Goal: Task Accomplishment & Management: Use online tool/utility

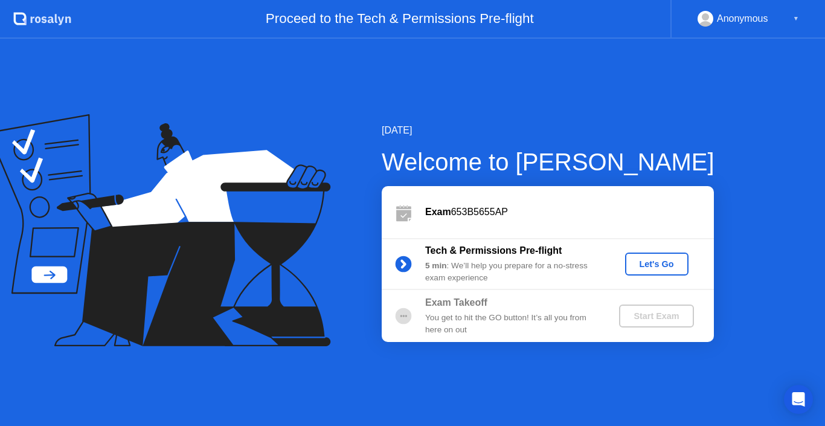
click at [661, 269] on div "Let's Go" at bounding box center [657, 264] width 54 height 10
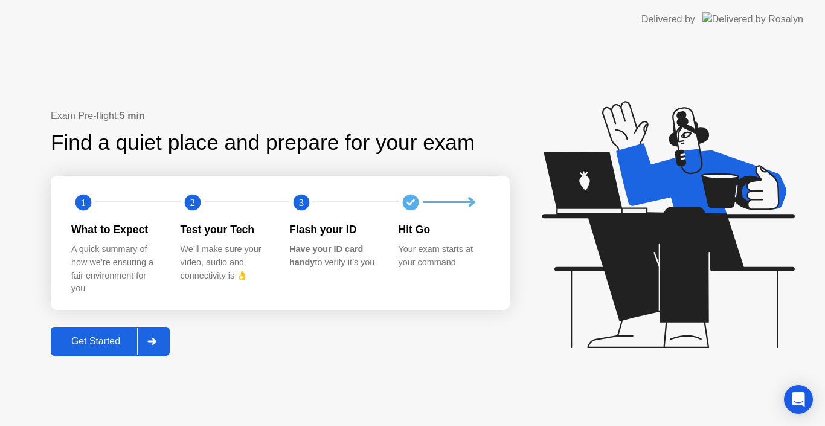
click at [73, 336] on div "Get Started" at bounding box center [95, 341] width 83 height 11
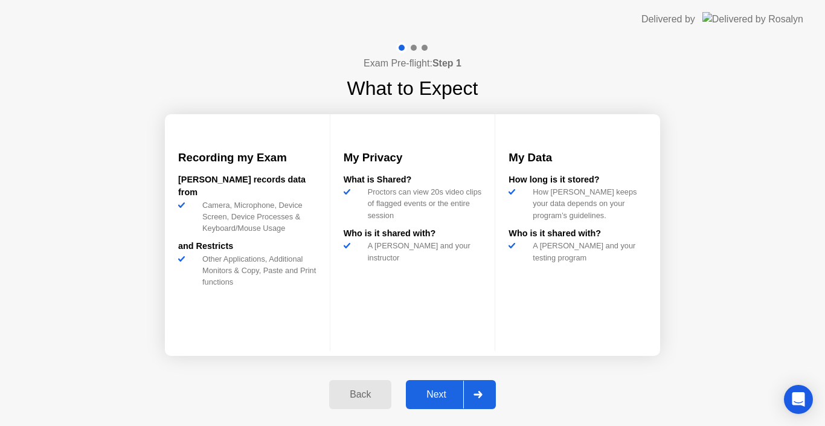
click at [436, 391] on div "Next" at bounding box center [437, 394] width 54 height 11
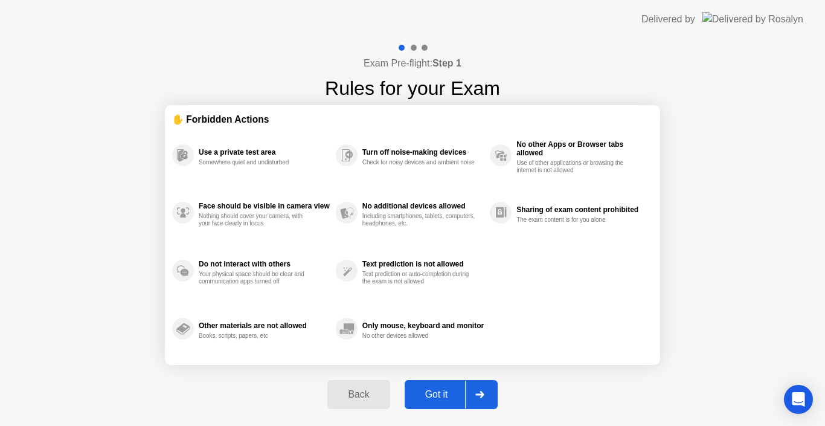
click at [438, 392] on div "Got it" at bounding box center [436, 394] width 57 height 11
select select "**********"
select select "*******"
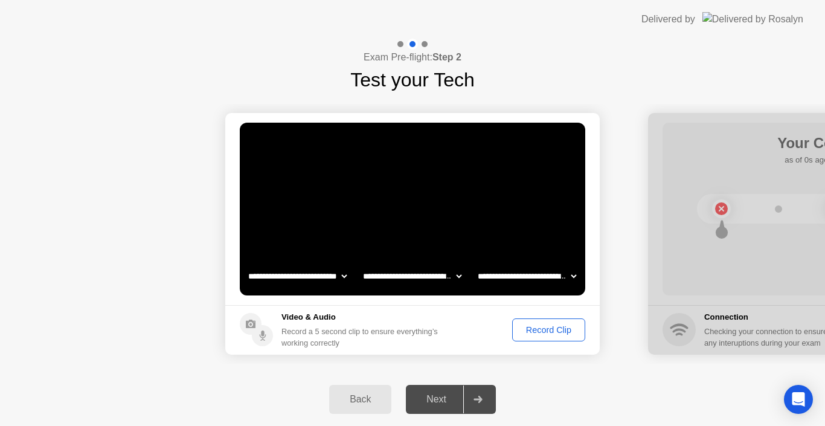
click at [531, 331] on div "Record Clip" at bounding box center [548, 330] width 65 height 10
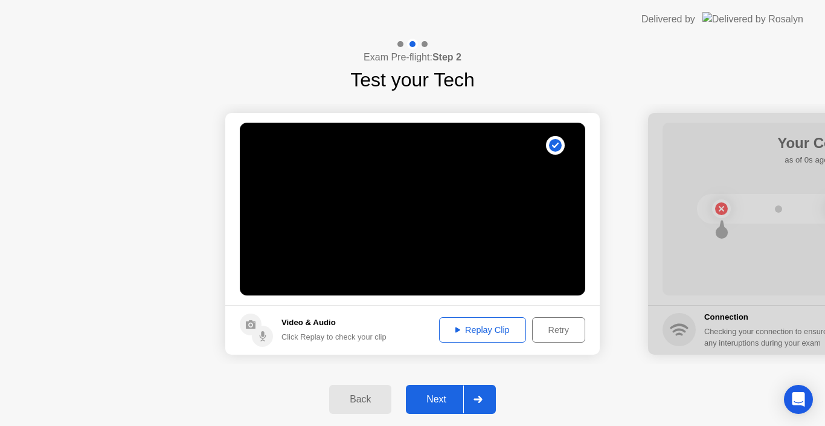
click at [431, 399] on div "Next" at bounding box center [437, 399] width 54 height 11
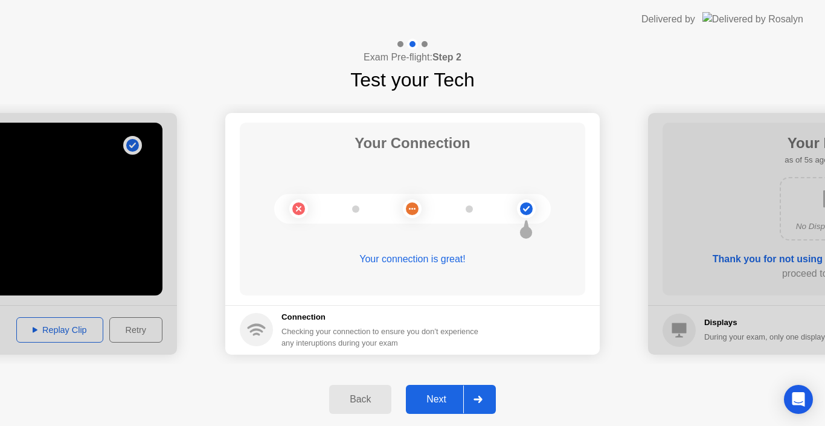
click at [436, 390] on button "Next" at bounding box center [451, 399] width 90 height 29
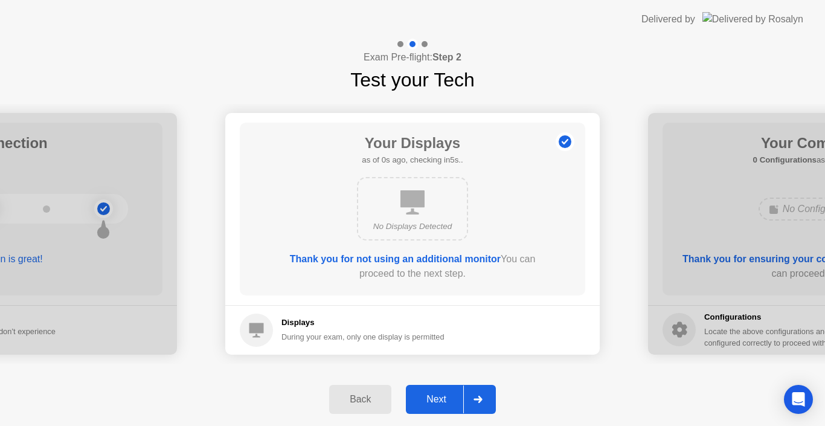
click at [434, 400] on div "Next" at bounding box center [437, 399] width 54 height 11
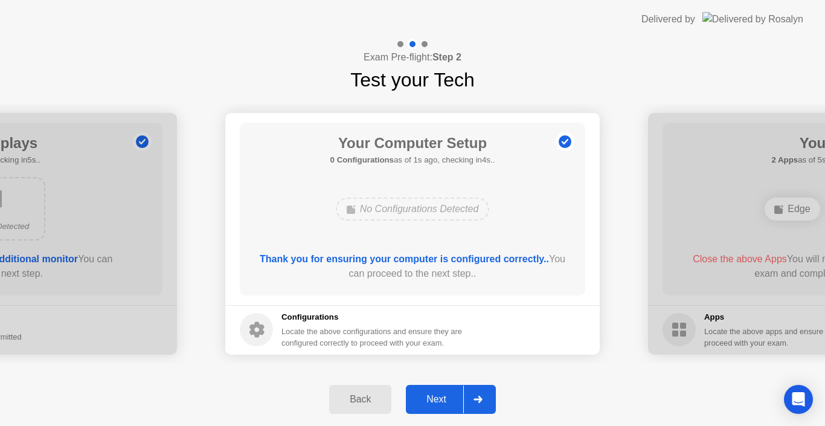
click at [445, 398] on div "Next" at bounding box center [437, 399] width 54 height 11
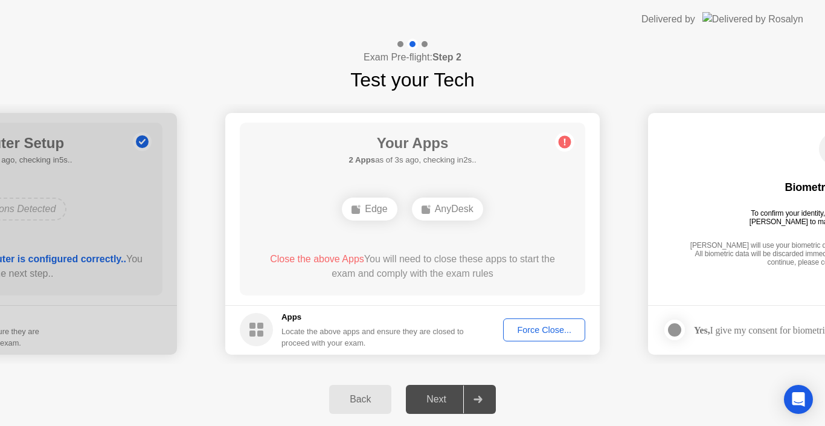
drag, startPoint x: 117, startPoint y: 200, endPoint x: 183, endPoint y: 199, distance: 65.8
click at [402, 45] on div at bounding box center [400, 44] width 6 height 6
click at [371, 207] on div "Edge" at bounding box center [369, 209] width 55 height 23
click at [443, 208] on div "AnyDesk" at bounding box center [447, 209] width 71 height 23
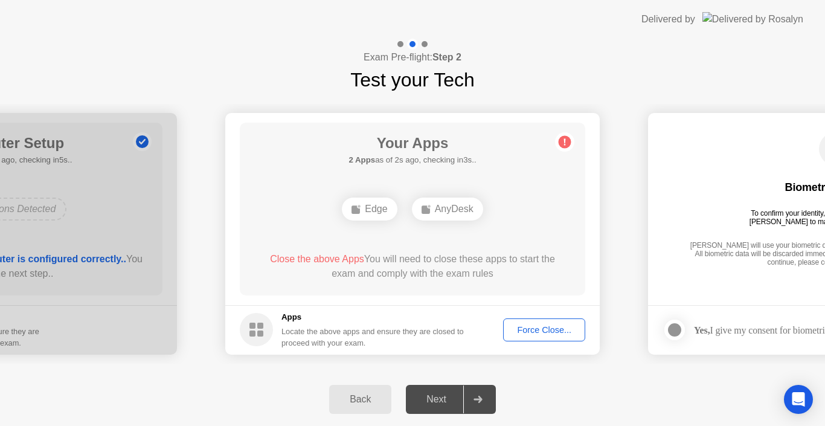
click at [261, 332] on rect at bounding box center [260, 333] width 6 height 6
click at [507, 154] on div "Your Apps Searching for disallowed apps... Edge AnyDesk Close the above Apps Yo…" at bounding box center [413, 209] width 346 height 173
click at [369, 205] on div "Edge" at bounding box center [369, 209] width 55 height 23
click at [541, 338] on button "Force Close..." at bounding box center [544, 329] width 82 height 23
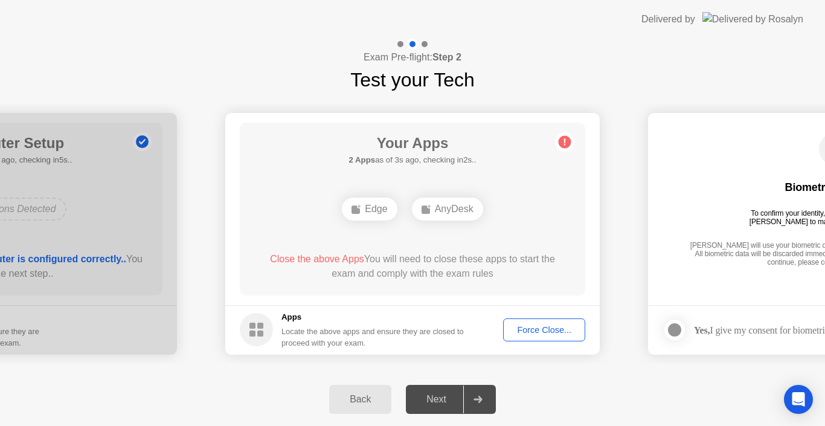
click at [441, 399] on div "Next" at bounding box center [437, 399] width 54 height 11
click at [387, 330] on div "Locate the above apps and ensure they are closed to proceed with your exam." at bounding box center [372, 337] width 183 height 23
click at [381, 208] on div "Edge" at bounding box center [369, 209] width 55 height 23
click at [433, 210] on div "AnyDesk" at bounding box center [447, 209] width 71 height 23
click at [446, 401] on div "Next" at bounding box center [437, 399] width 54 height 11
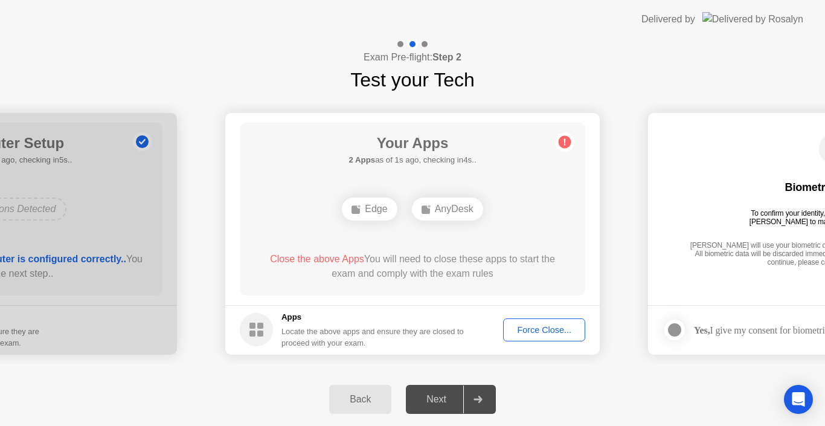
click at [521, 330] on div "Force Close..." at bounding box center [544, 330] width 74 height 10
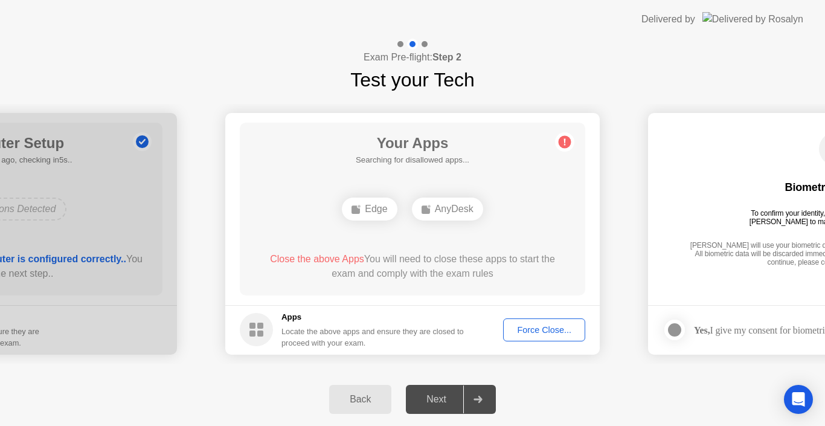
click at [259, 329] on circle at bounding box center [256, 329] width 33 height 33
click at [316, 259] on span "Close the above Apps" at bounding box center [317, 259] width 94 height 10
click at [570, 141] on circle at bounding box center [565, 141] width 13 height 13
click at [535, 332] on div "Force Close..." at bounding box center [544, 330] width 74 height 10
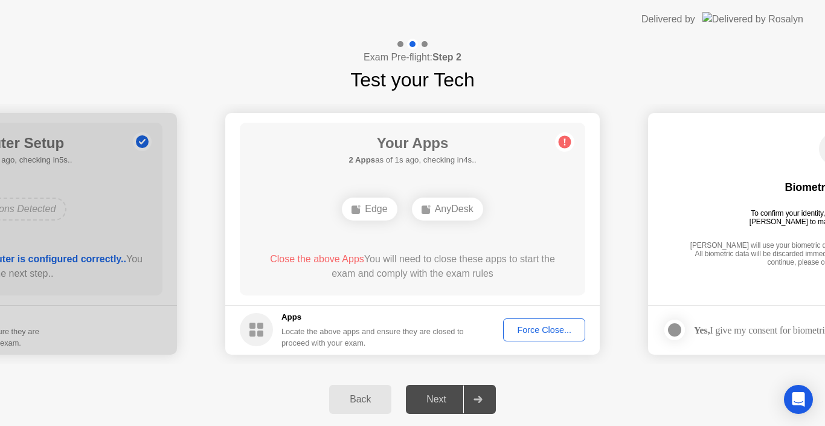
click at [523, 327] on div "Force Close..." at bounding box center [544, 330] width 74 height 10
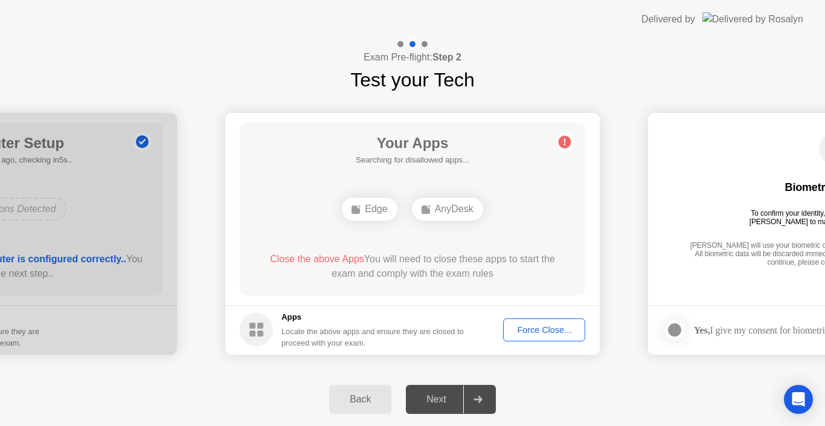
drag, startPoint x: 478, startPoint y: 402, endPoint x: 439, endPoint y: 402, distance: 39.3
click at [478, 402] on icon at bounding box center [478, 399] width 9 height 7
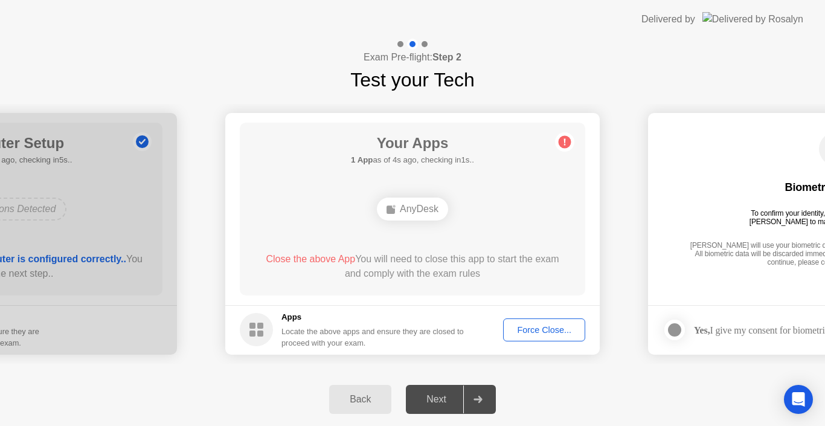
click at [528, 325] on div "Force Close..." at bounding box center [544, 330] width 74 height 10
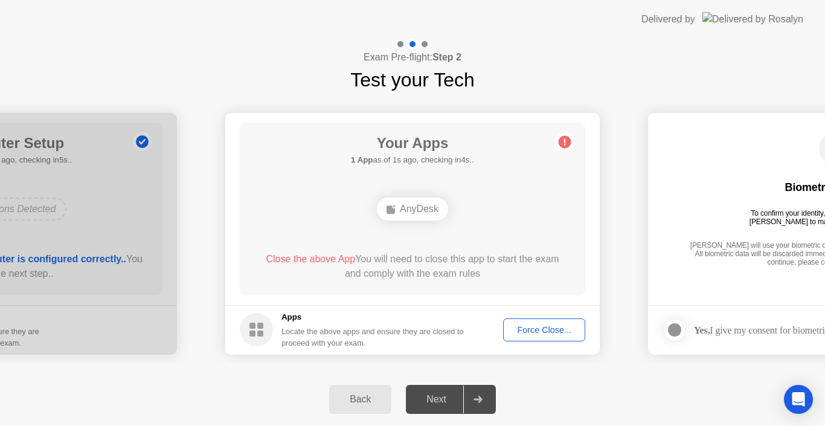
click at [417, 210] on div "AnyDesk" at bounding box center [412, 209] width 71 height 23
click at [388, 209] on rect at bounding box center [391, 209] width 8 height 8
click at [567, 140] on circle at bounding box center [565, 141] width 13 height 13
drag, startPoint x: 243, startPoint y: 330, endPoint x: 255, endPoint y: 324, distance: 13.3
click at [244, 330] on circle at bounding box center [256, 329] width 33 height 33
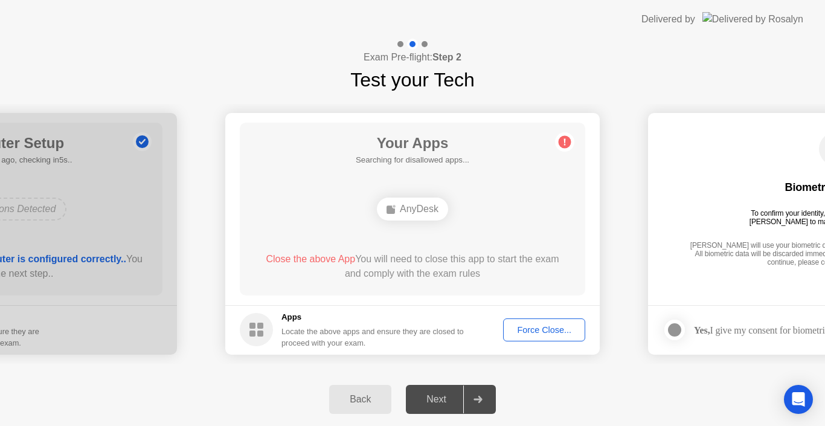
click at [521, 330] on div "Force Close..." at bounding box center [544, 330] width 74 height 10
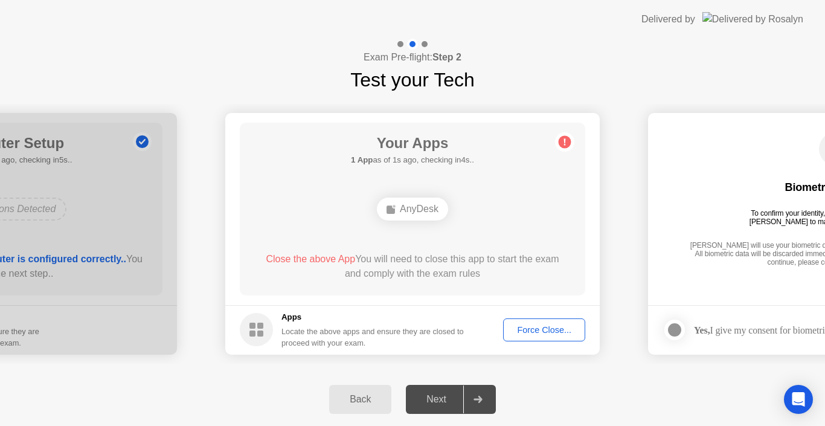
click at [521, 325] on div "Force Close..." at bounding box center [544, 330] width 74 height 10
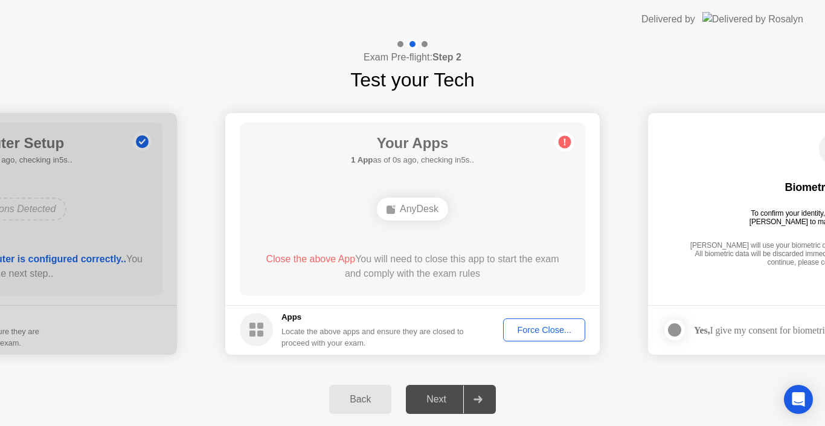
click at [307, 263] on span "Close the above App" at bounding box center [310, 259] width 89 height 10
click at [338, 263] on span "Close the above App" at bounding box center [310, 259] width 89 height 10
drag, startPoint x: 498, startPoint y: 270, endPoint x: 446, endPoint y: 258, distance: 52.7
click at [446, 258] on div "Close the above App You will need to close this app to start the exam and compl…" at bounding box center [412, 266] width 311 height 29
click at [405, 214] on div "AnyDesk" at bounding box center [412, 209] width 71 height 23
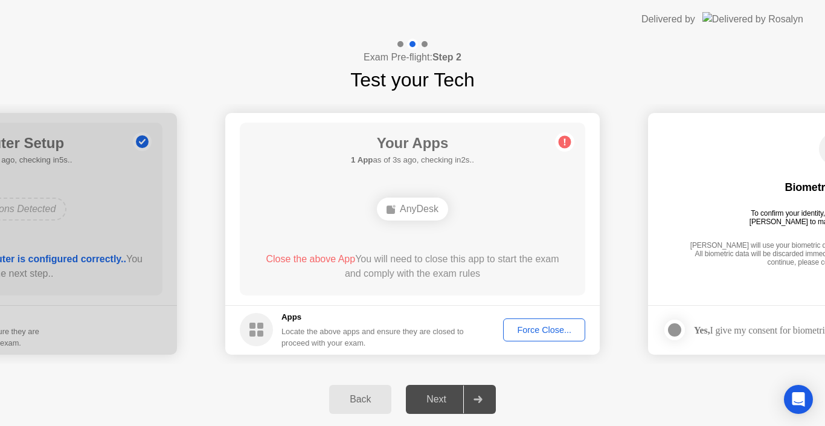
click at [438, 402] on div "Next" at bounding box center [437, 399] width 54 height 11
click at [542, 327] on div "Force Close..." at bounding box center [544, 330] width 74 height 10
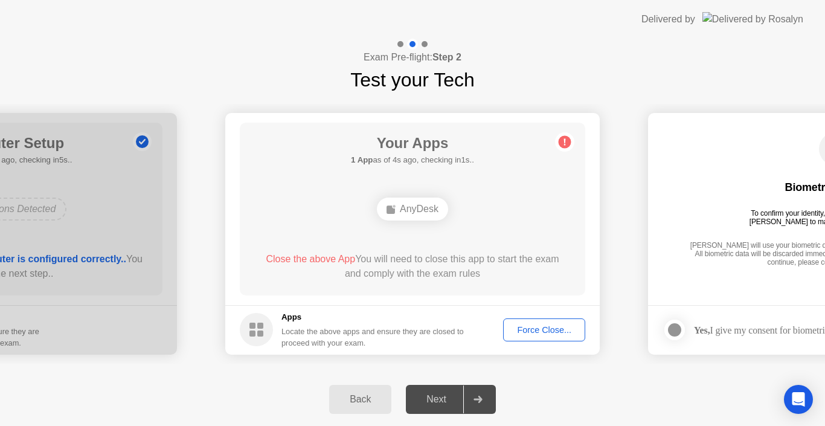
click at [521, 327] on div "Force Close..." at bounding box center [544, 330] width 74 height 10
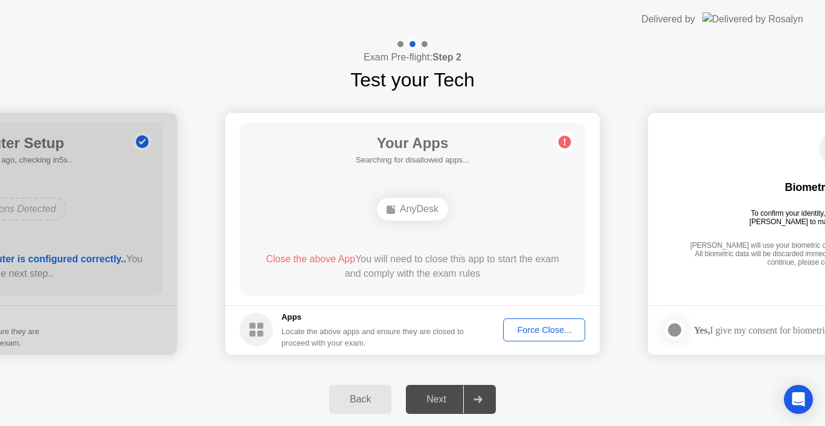
click at [529, 328] on div "Force Close..." at bounding box center [544, 330] width 74 height 10
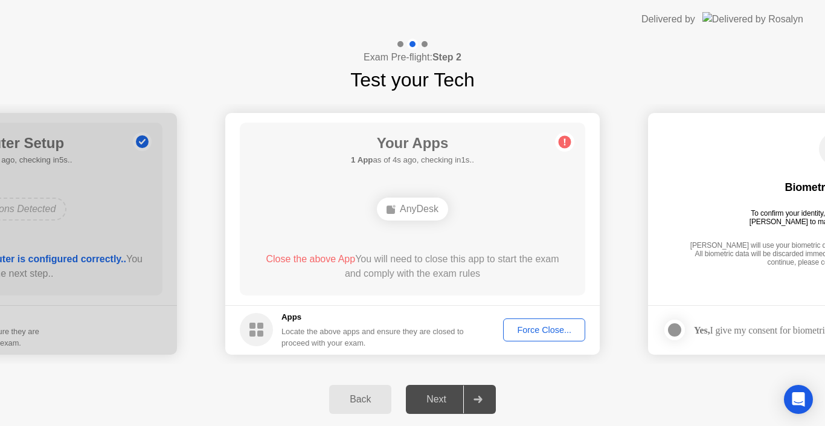
drag, startPoint x: 408, startPoint y: 45, endPoint x: 425, endPoint y: 46, distance: 16.4
click at [412, 45] on div at bounding box center [412, 44] width 11 height 11
click at [385, 123] on div "Your Apps Searching for disallowed apps... AnyDesk Close the above App You will…" at bounding box center [413, 209] width 346 height 173
drag, startPoint x: 391, startPoint y: 152, endPoint x: 202, endPoint y: 161, distance: 189.3
click at [387, 152] on h1 "Your Apps" at bounding box center [413, 143] width 114 height 22
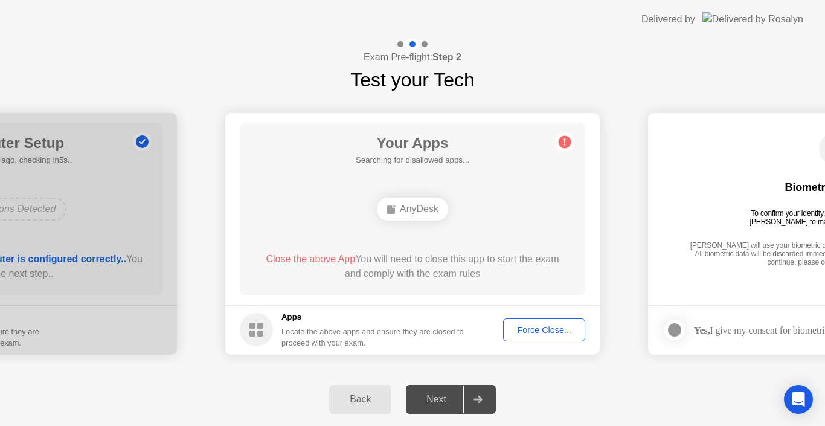
drag, startPoint x: 143, startPoint y: 162, endPoint x: 181, endPoint y: 164, distance: 38.1
click at [535, 327] on div "Force Close..." at bounding box center [544, 330] width 74 height 10
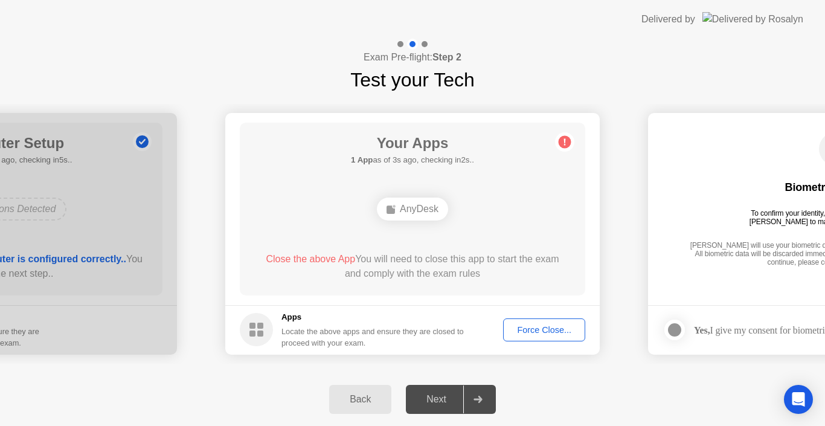
click at [503, 402] on div "Back Next" at bounding box center [412, 399] width 825 height 53
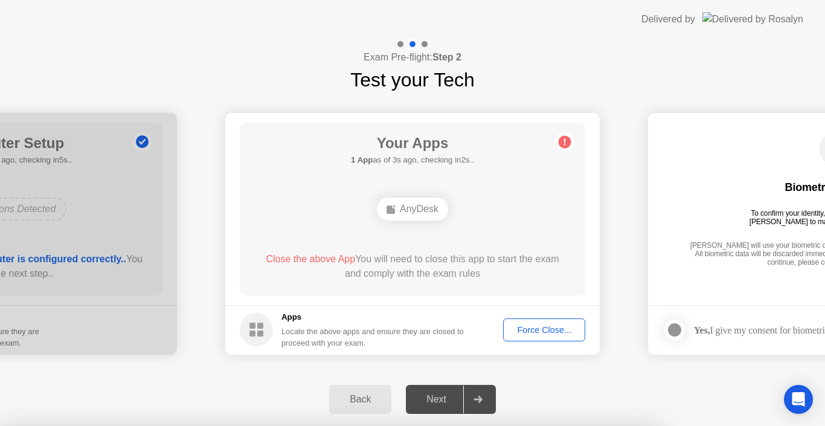
drag, startPoint x: 486, startPoint y: 398, endPoint x: 477, endPoint y: 398, distance: 9.1
click at [481, 425] on div at bounding box center [412, 426] width 825 height 0
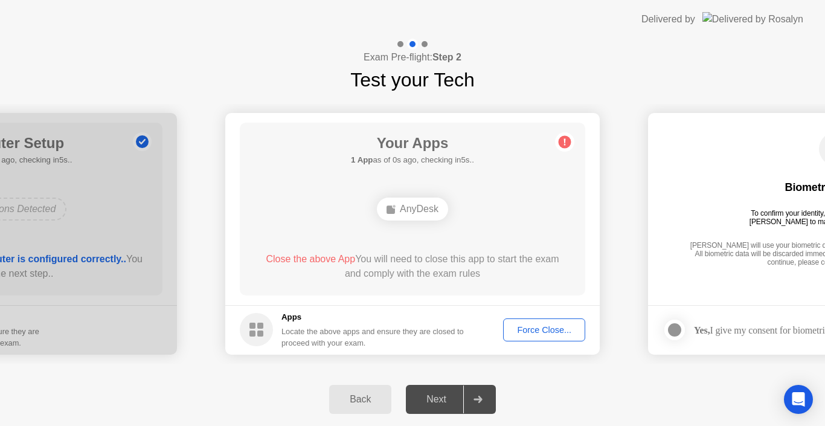
click at [435, 404] on div "Next" at bounding box center [437, 399] width 54 height 11
click at [569, 138] on circle at bounding box center [565, 141] width 13 height 13
click at [567, 141] on circle at bounding box center [565, 141] width 13 height 13
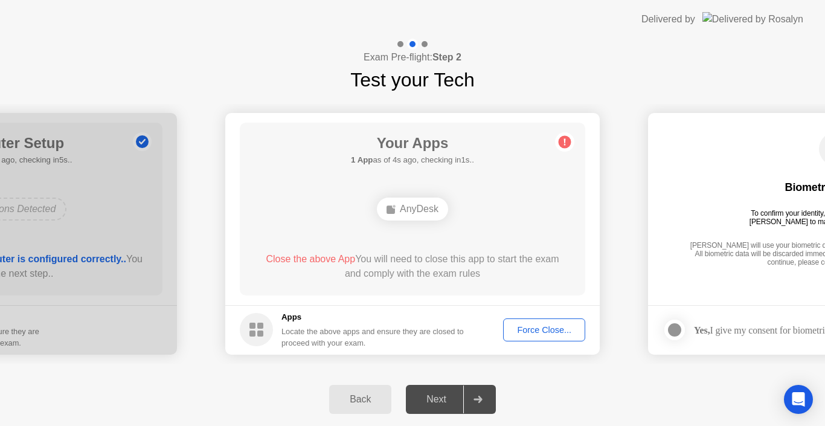
click at [567, 141] on circle at bounding box center [565, 141] width 13 height 13
click at [436, 214] on div "AnyDesk" at bounding box center [412, 209] width 71 height 23
click at [563, 137] on circle at bounding box center [565, 141] width 13 height 13
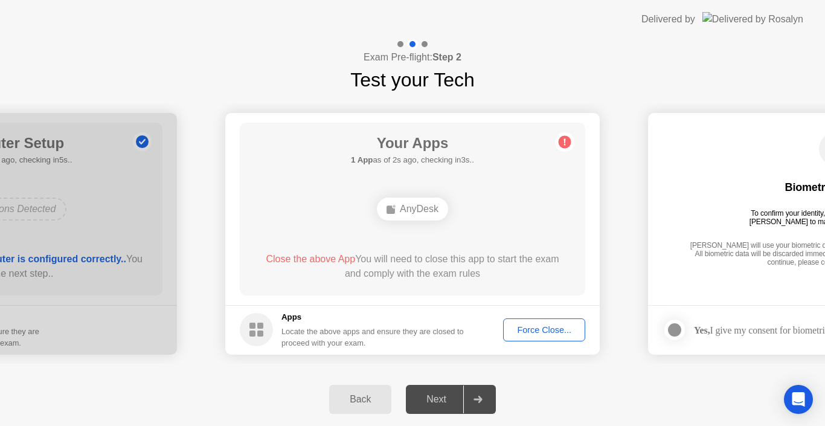
click at [563, 137] on circle at bounding box center [565, 141] width 13 height 13
click at [695, 18] on div "Delivered by" at bounding box center [669, 19] width 54 height 14
click at [771, 18] on img at bounding box center [753, 19] width 101 height 14
click at [354, 399] on div "Back" at bounding box center [360, 399] width 55 height 11
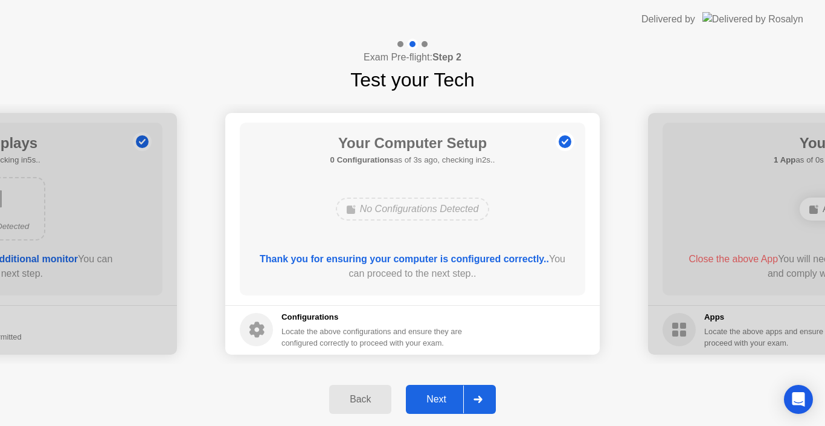
click at [443, 403] on div "Next" at bounding box center [437, 399] width 54 height 11
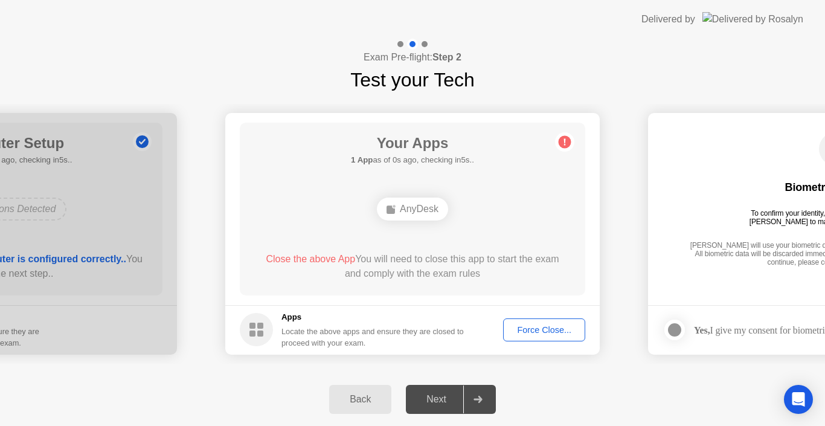
click at [534, 329] on div "Force Close..." at bounding box center [544, 330] width 74 height 10
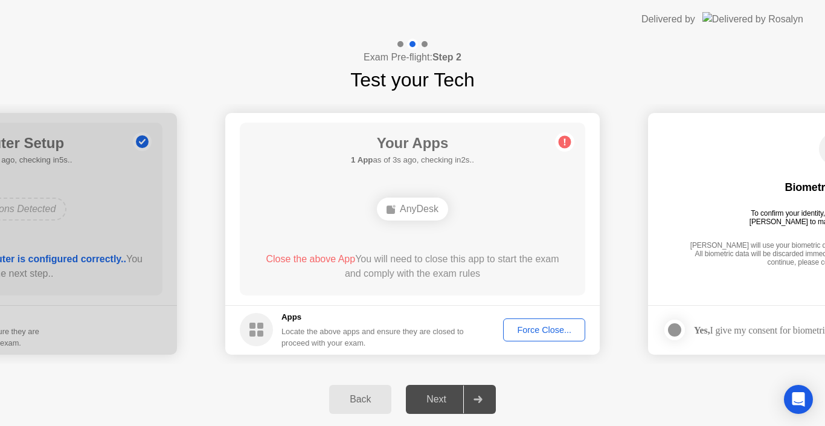
click at [538, 325] on div "Force Close..." at bounding box center [544, 330] width 74 height 10
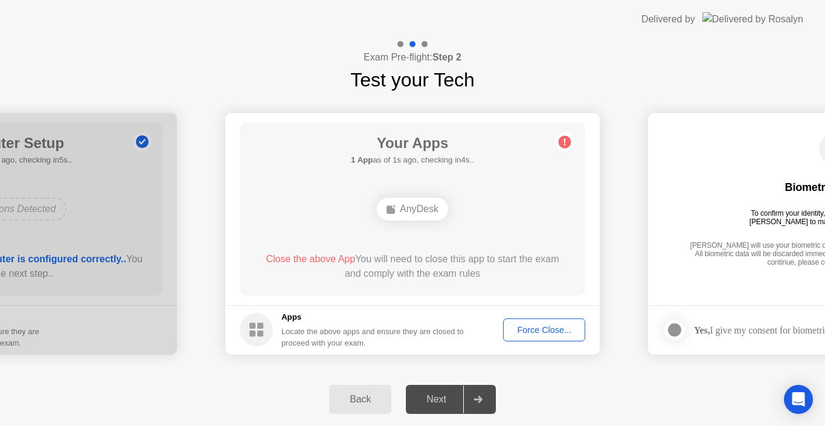
drag, startPoint x: 263, startPoint y: 258, endPoint x: 349, endPoint y: 263, distance: 85.9
click at [349, 263] on span "Close the above App" at bounding box center [310, 259] width 89 height 10
click at [556, 327] on div "Force Close..." at bounding box center [544, 330] width 74 height 10
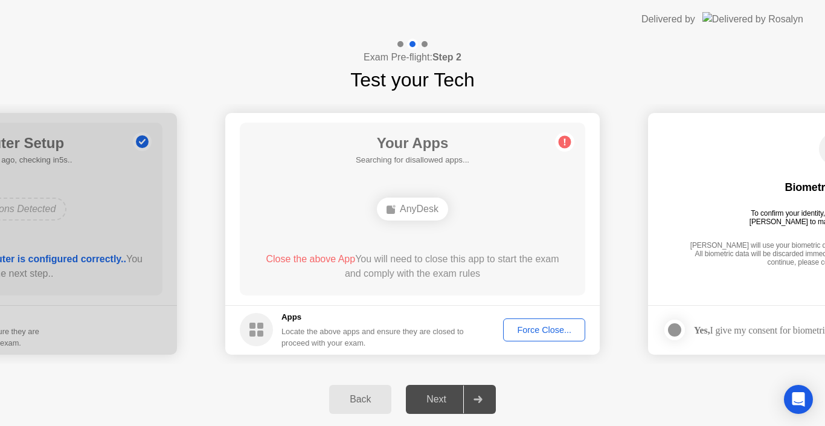
click at [533, 330] on div "Force Close..." at bounding box center [544, 330] width 74 height 10
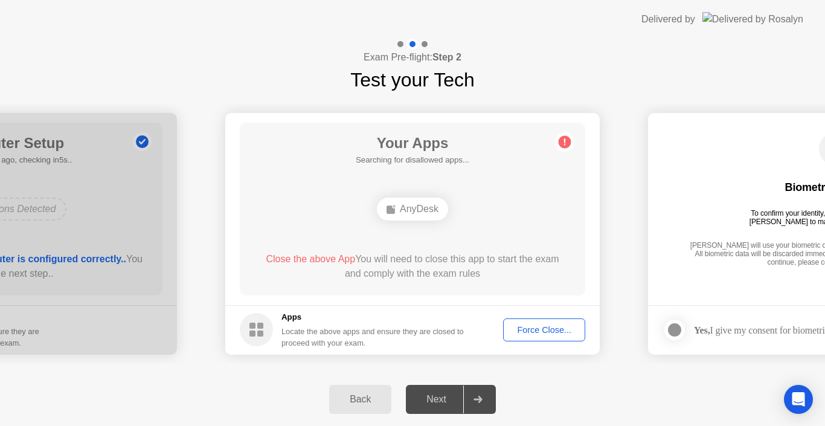
click at [543, 329] on div "Force Close..." at bounding box center [544, 330] width 74 height 10
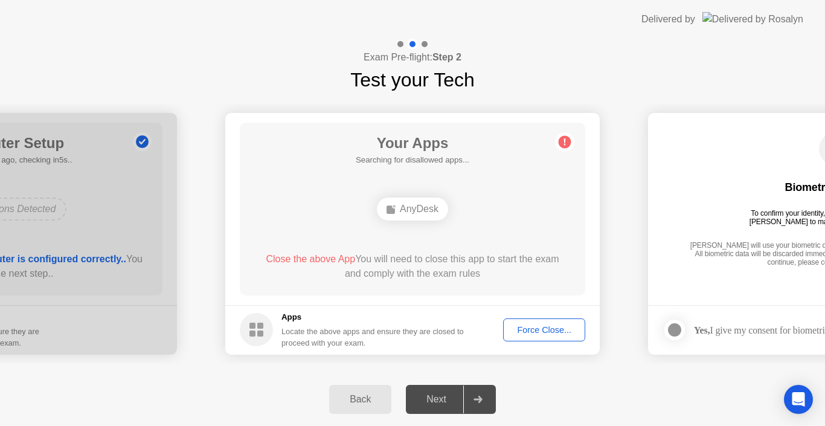
click at [437, 394] on div "Next" at bounding box center [437, 399] width 54 height 11
click at [437, 395] on div "Next" at bounding box center [437, 399] width 54 height 11
drag, startPoint x: 437, startPoint y: 395, endPoint x: 444, endPoint y: 393, distance: 7.6
click at [441, 397] on div "Next" at bounding box center [437, 399] width 54 height 11
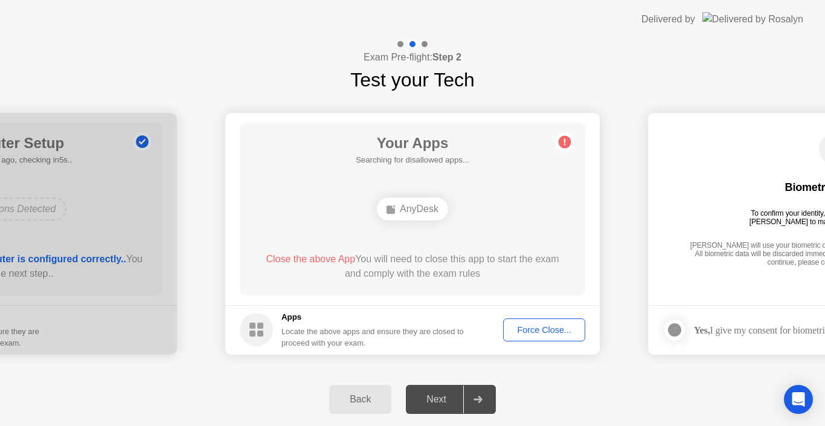
click at [493, 78] on div "Exam Pre-flight: Step 2 Test your Tech" at bounding box center [412, 67] width 825 height 56
click at [568, 143] on circle at bounding box center [565, 141] width 13 height 13
drag, startPoint x: 440, startPoint y: 160, endPoint x: 427, endPoint y: 162, distance: 12.8
click at [439, 160] on h5 "Searching for disallowed apps..." at bounding box center [413, 160] width 114 height 12
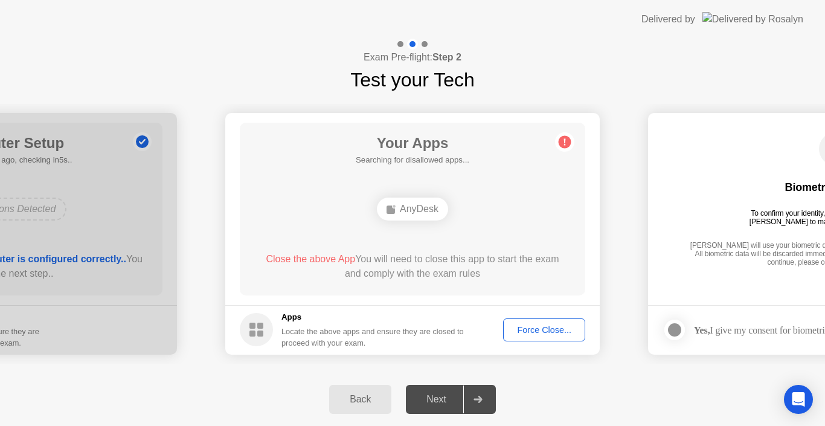
drag, startPoint x: 396, startPoint y: 159, endPoint x: 495, endPoint y: 164, distance: 99.2
click at [494, 166] on div "Your Apps Searching for disallowed apps... AnyDesk Close the above App You will…" at bounding box center [413, 209] width 346 height 173
click at [523, 330] on div "Force Close..." at bounding box center [544, 330] width 74 height 10
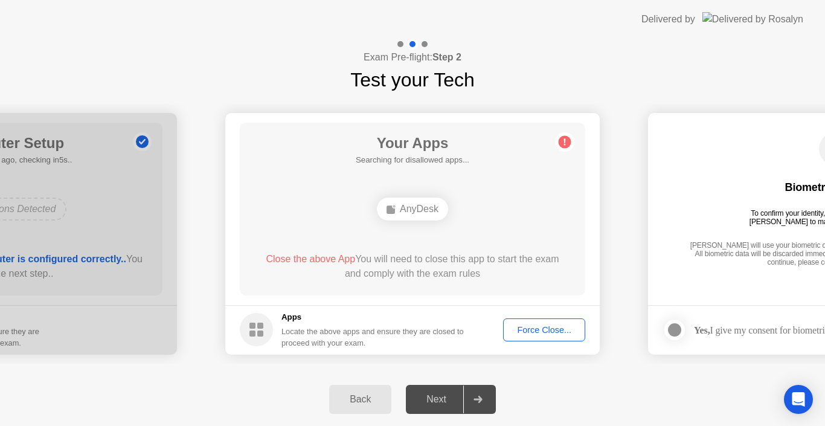
drag, startPoint x: 533, startPoint y: 345, endPoint x: 535, endPoint y: 338, distance: 7.3
click at [534, 345] on footer "Apps Locate the above apps and ensure they are closed to proceed with your exam…" at bounding box center [412, 330] width 375 height 50
click at [535, 338] on button "Force Close..." at bounding box center [544, 329] width 82 height 23
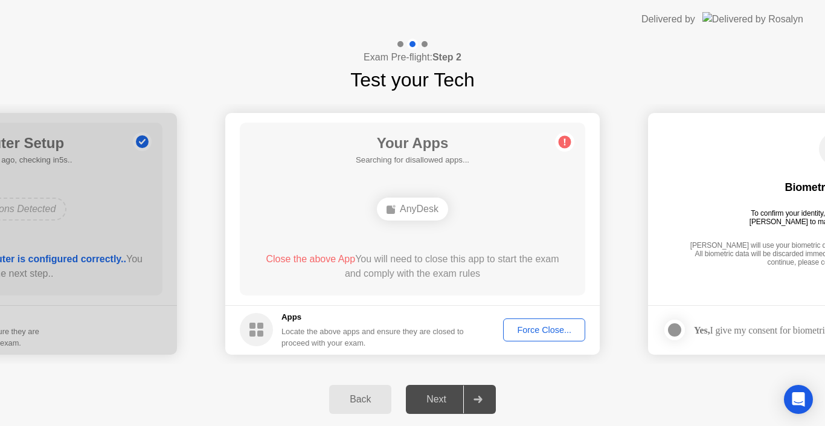
drag, startPoint x: 290, startPoint y: 256, endPoint x: 382, endPoint y: 245, distance: 92.5
click at [381, 246] on div "Your Apps Searching for disallowed apps... AnyDesk Close the above App You will…" at bounding box center [413, 209] width 346 height 173
click at [532, 325] on div "Force Close..." at bounding box center [544, 330] width 74 height 10
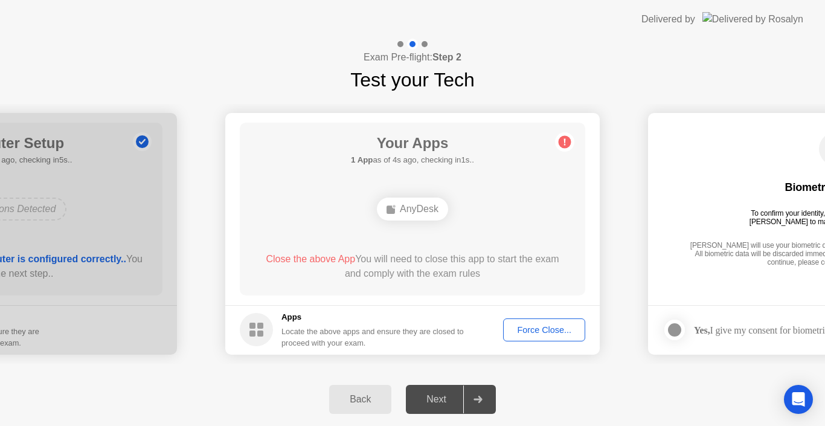
click at [526, 334] on div "Force Close..." at bounding box center [544, 330] width 74 height 10
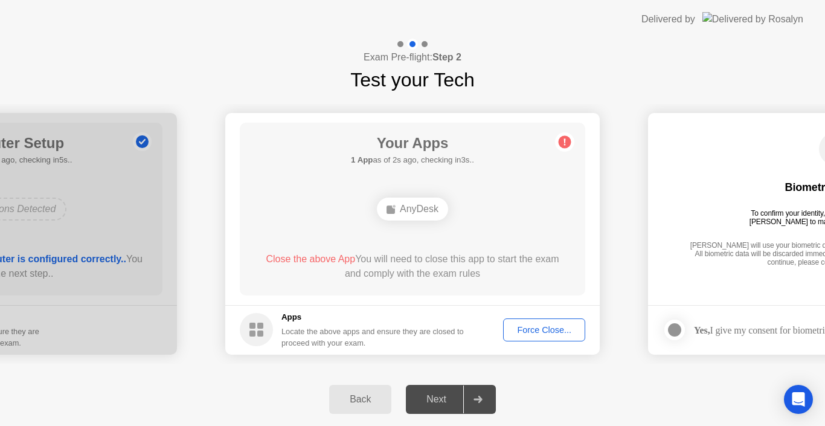
click at [346, 394] on div "Back" at bounding box center [360, 399] width 55 height 11
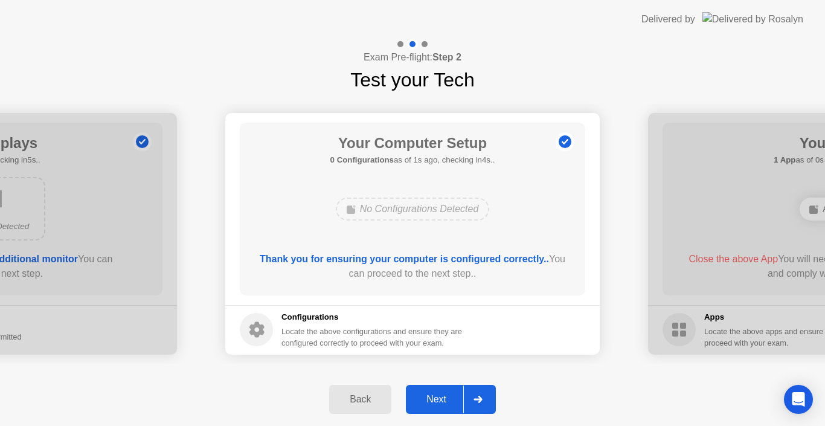
click at [449, 404] on div "Next" at bounding box center [437, 399] width 54 height 11
